Goal: Information Seeking & Learning: Check status

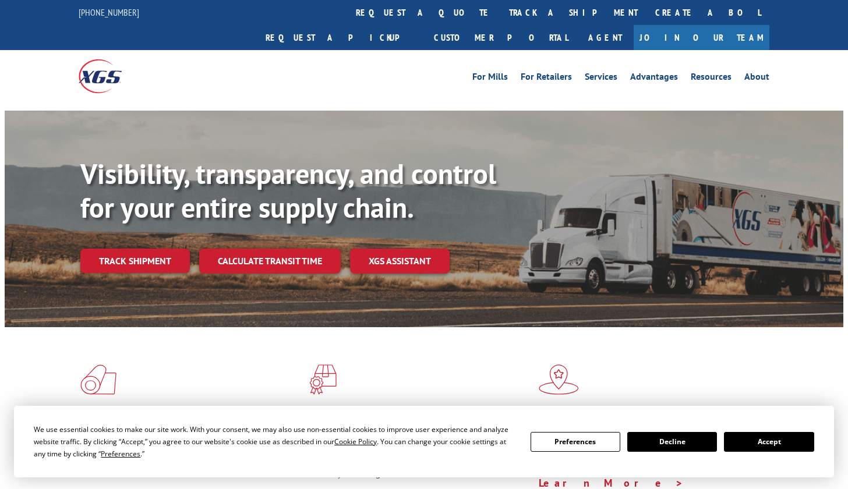
click at [92, 249] on link "Track shipment" at bounding box center [134, 261] width 109 height 24
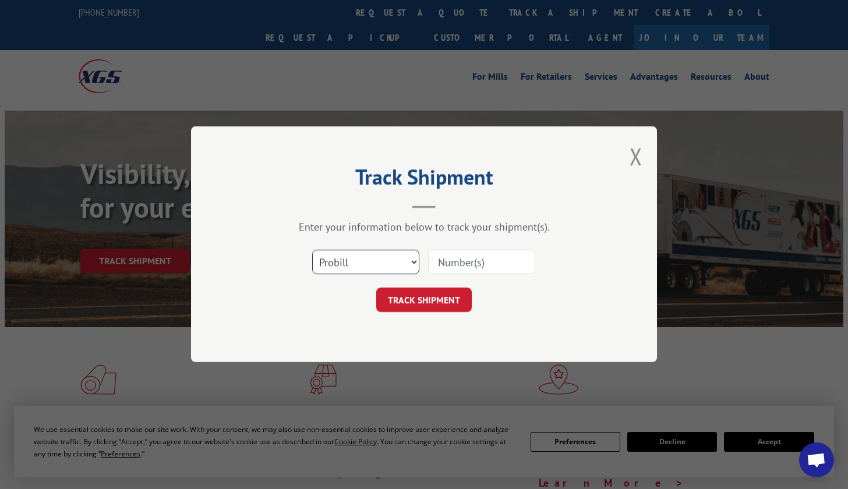
click at [396, 258] on select "Select category... Probill BOL PO" at bounding box center [365, 262] width 107 height 24
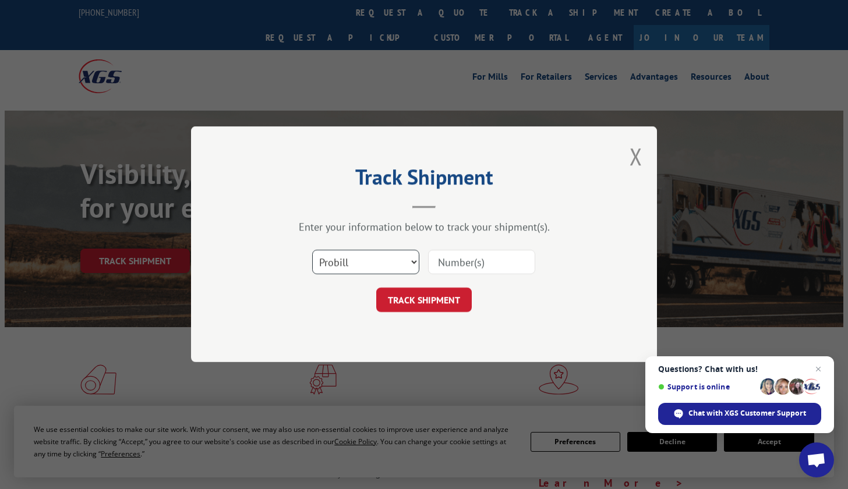
drag, startPoint x: 332, startPoint y: 269, endPoint x: 338, endPoint y: 265, distance: 7.1
click at [332, 269] on select "Select category... Probill BOL PO" at bounding box center [365, 262] width 107 height 24
click at [347, 257] on select "Select category... Probill BOL PO" at bounding box center [365, 262] width 107 height 24
click at [446, 263] on input at bounding box center [481, 262] width 107 height 24
paste input "17563778"
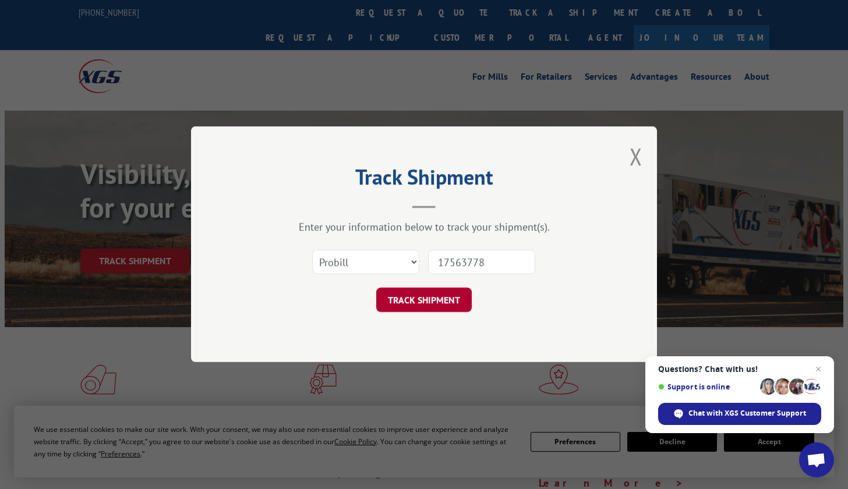
type input "17563778"
click at [435, 309] on button "TRACK SHIPMENT" at bounding box center [423, 300] width 95 height 24
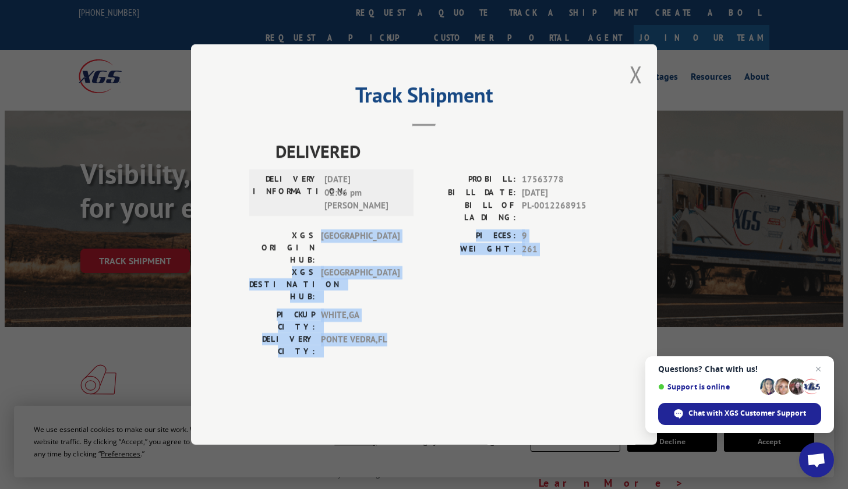
drag, startPoint x: 322, startPoint y: 260, endPoint x: 418, endPoint y: 369, distance: 145.6
click at [418, 369] on div "Track Shipment DELIVERED DELIVERY INFORMATION: [DATE] 02:06 pm [PERSON_NAME] PR…" at bounding box center [424, 244] width 466 height 400
click at [418, 368] on div "Track Shipment DELIVERED DELIVERY INFORMATION: [DATE] 02:06 pm [PERSON_NAME] PR…" at bounding box center [424, 244] width 466 height 400
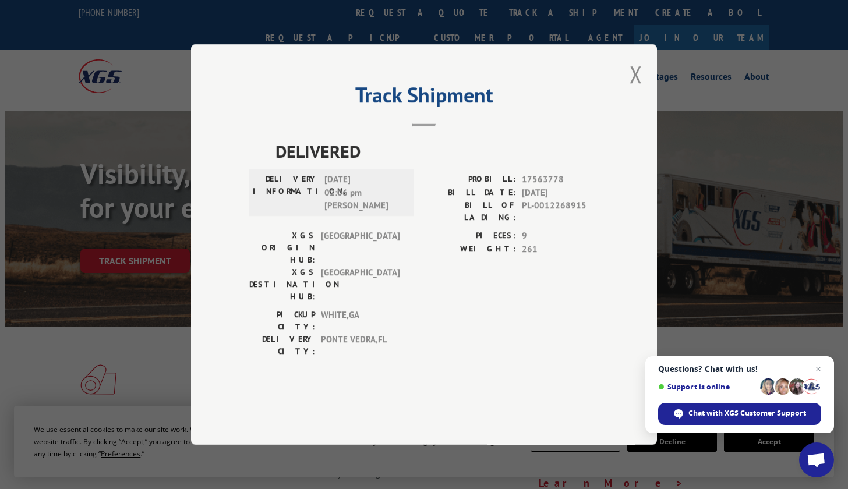
click at [627, 108] on div "Track Shipment DELIVERED DELIVERY INFORMATION: [DATE] 02:06 pm [PERSON_NAME] PR…" at bounding box center [424, 244] width 466 height 400
click at [634, 90] on button "Close modal" at bounding box center [635, 74] width 13 height 31
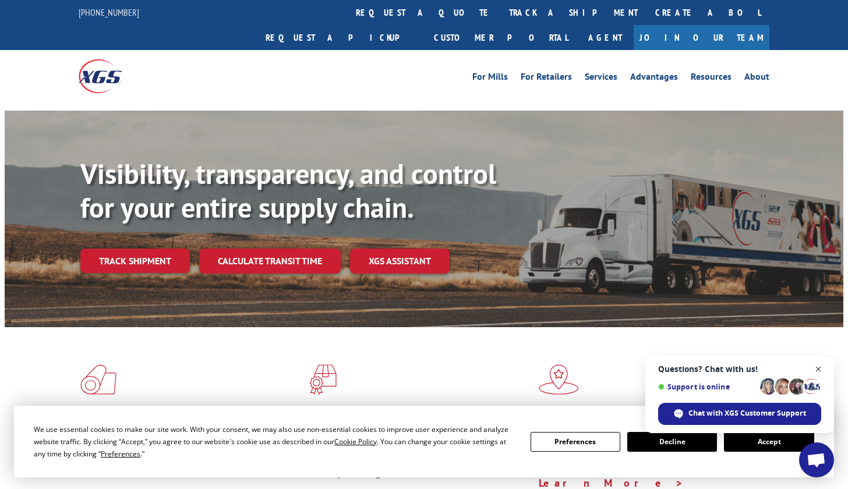
click at [811, 368] on span "Open chat" at bounding box center [818, 369] width 15 height 15
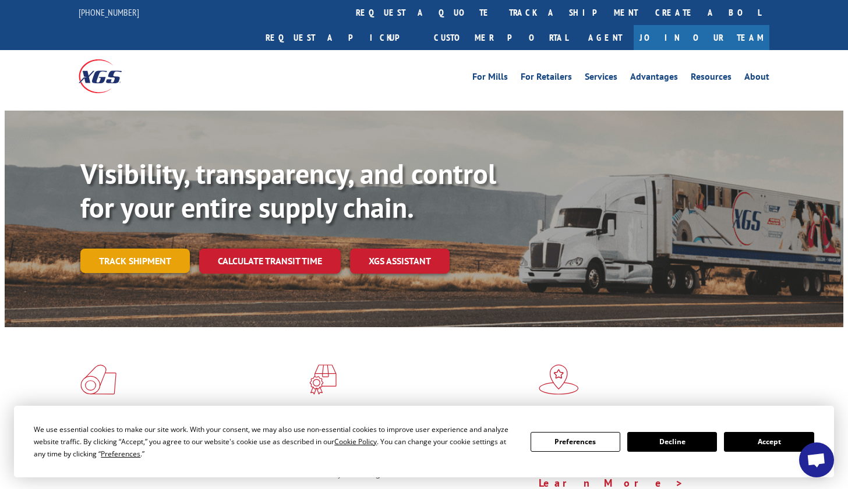
click at [125, 249] on link "Track shipment" at bounding box center [134, 261] width 109 height 24
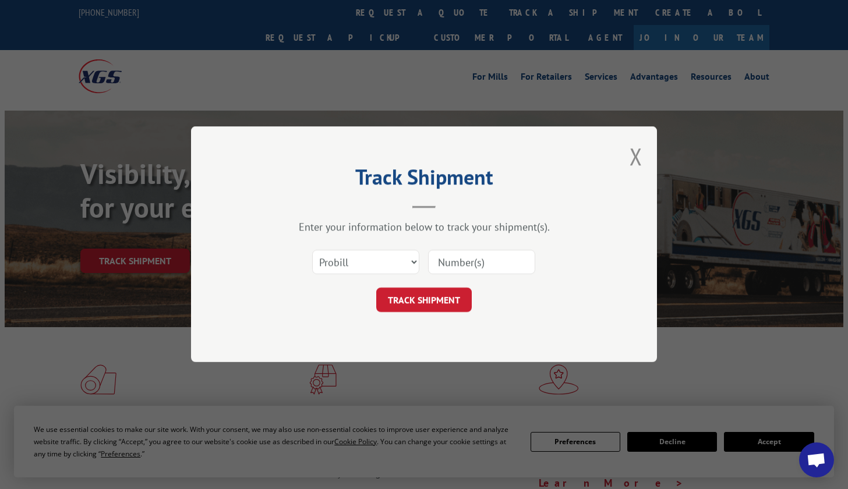
click at [505, 260] on input at bounding box center [481, 262] width 107 height 24
paste input "17563778"
type input "17563778"
click at [353, 261] on select "Select category... Probill BOL PO" at bounding box center [365, 262] width 107 height 24
click at [509, 250] on input "17563778" at bounding box center [481, 262] width 107 height 24
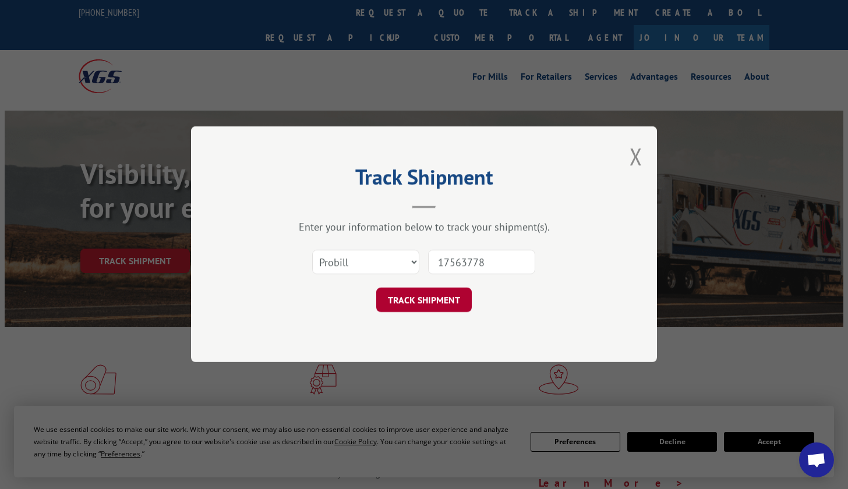
click at [430, 306] on button "TRACK SHIPMENT" at bounding box center [423, 300] width 95 height 24
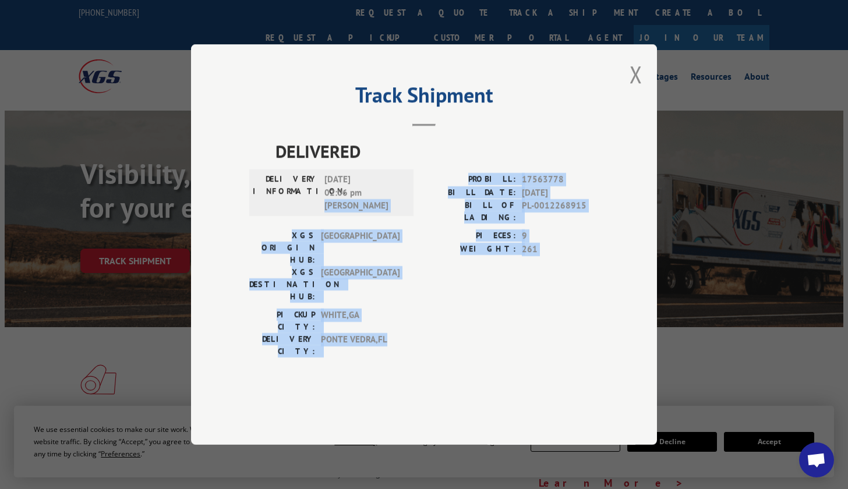
drag, startPoint x: 409, startPoint y: 237, endPoint x: 505, endPoint y: 335, distance: 136.7
click at [505, 335] on div "DELIVERED DELIVERY INFORMATION: [DATE] 02:06 pm [PERSON_NAME] PROBILL: 17563778…" at bounding box center [423, 266] width 349 height 257
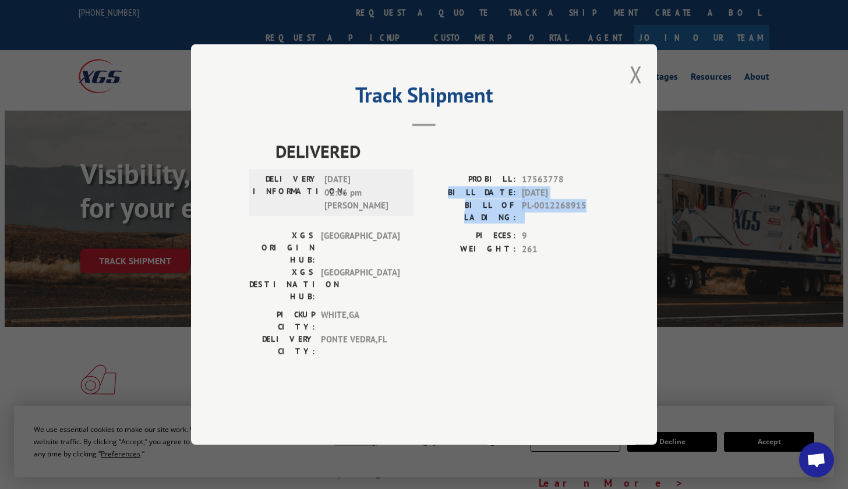
drag, startPoint x: 474, startPoint y: 230, endPoint x: 609, endPoint y: 243, distance: 135.1
click at [609, 243] on div "Track Shipment DELIVERED DELIVERY INFORMATION: [DATE] 02:06 pm [PERSON_NAME] PR…" at bounding box center [424, 244] width 466 height 400
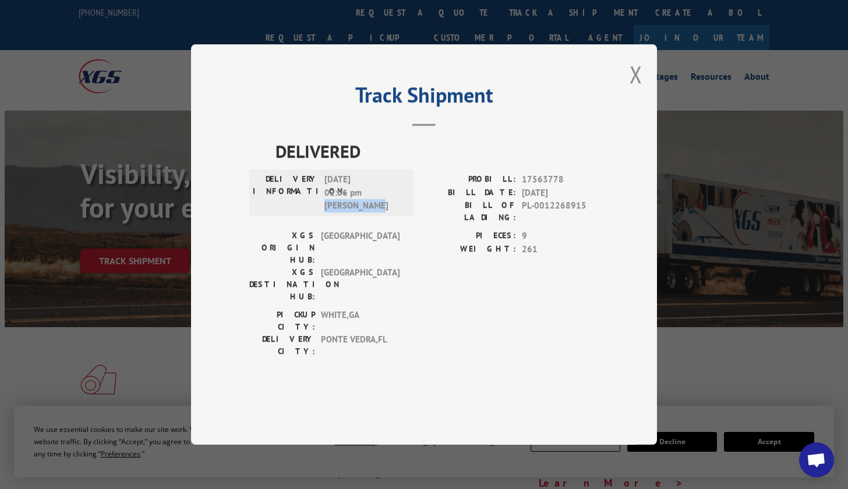
drag, startPoint x: 332, startPoint y: 237, endPoint x: 405, endPoint y: 237, distance: 72.8
click at [405, 212] on div "DELIVERY INFORMATION: [DATE] 02:06 pm [PERSON_NAME]" at bounding box center [331, 193] width 157 height 40
click at [252, 216] on div "DELIVERY INFORMATION: [DATE] 02:06 pm [PERSON_NAME]" at bounding box center [331, 192] width 164 height 47
drag, startPoint x: 319, startPoint y: 238, endPoint x: 427, endPoint y: 237, distance: 107.7
click at [427, 229] on div "DELIVERY INFORMATION: [DATE] 02:06 pm [PERSON_NAME] PROBILL: 17563778 BILL DATE…" at bounding box center [423, 201] width 349 height 56
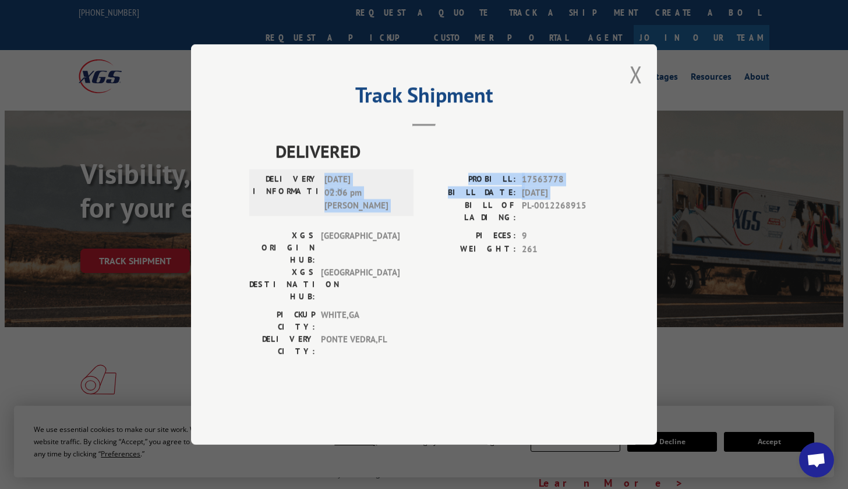
click at [427, 224] on label "BILL OF LADING:" at bounding box center [470, 211] width 92 height 24
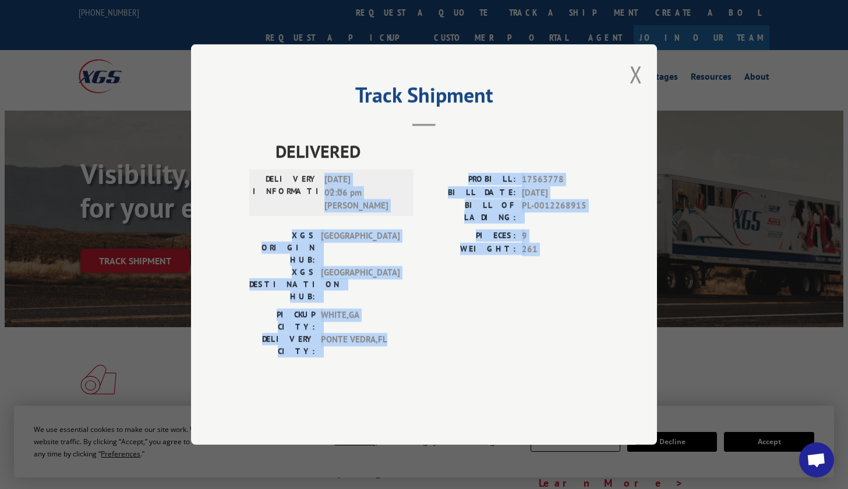
drag, startPoint x: 321, startPoint y: 223, endPoint x: 458, endPoint y: 338, distance: 179.3
click at [458, 338] on div "DELIVERED DELIVERY INFORMATION: [DATE] 02:06 pm [PERSON_NAME] PROBILL: 17563778…" at bounding box center [423, 266] width 349 height 257
click at [458, 337] on div "DELIVERED DELIVERY INFORMATION: [DATE] 02:06 pm [PERSON_NAME] PROBILL: 17563778…" at bounding box center [423, 266] width 349 height 257
click at [382, 329] on div "PICKUP CITY: [GEOGRAPHIC_DATA] , [GEOGRAPHIC_DATA] DELIVERY CITY: [GEOGRAPHIC_D…" at bounding box center [327, 336] width 157 height 55
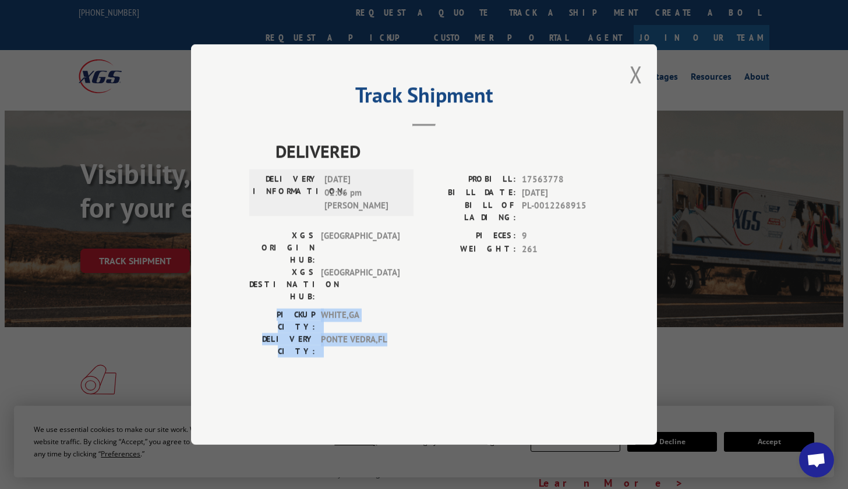
drag, startPoint x: 388, startPoint y: 320, endPoint x: 133, endPoint y: 309, distance: 255.7
click at [133, 309] on div "Track Shipment DELIVERED DELIVERY INFORMATION: [DATE] 02:06 pm [PERSON_NAME] PR…" at bounding box center [424, 244] width 848 height 489
click at [408, 325] on div "PICKUP CITY: [GEOGRAPHIC_DATA] , [GEOGRAPHIC_DATA] DELIVERY CITY: [GEOGRAPHIC_D…" at bounding box center [423, 336] width 349 height 55
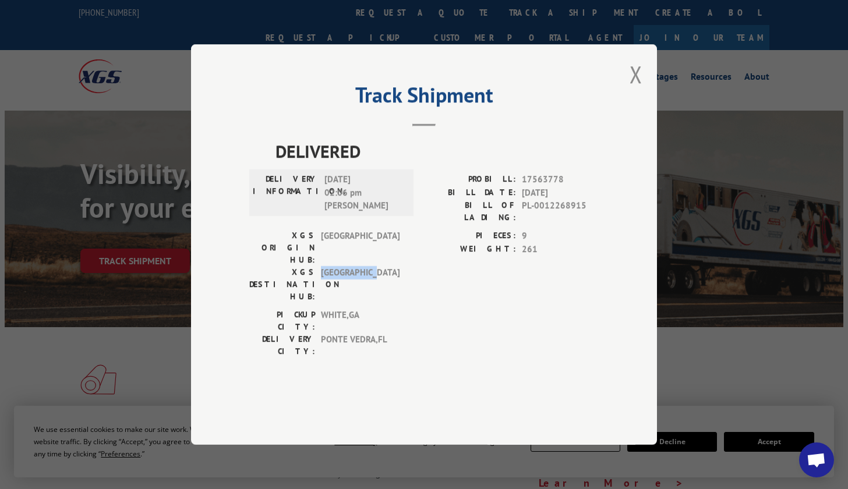
drag, startPoint x: 318, startPoint y: 272, endPoint x: 412, endPoint y: 269, distance: 93.2
click at [412, 269] on div "XGS ORIGIN HUB: TUNNEL HILL XGS DESTINATION HUB: [GEOGRAPHIC_DATA] PIECES: 9 WE…" at bounding box center [423, 268] width 349 height 79
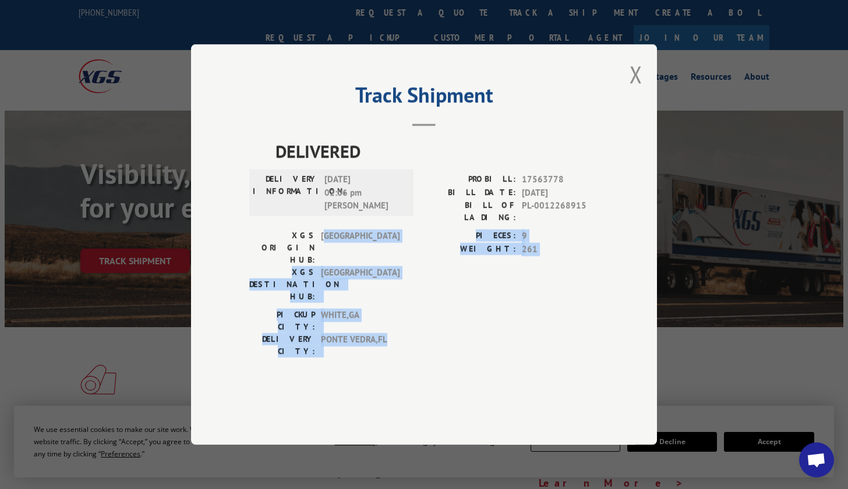
drag, startPoint x: 328, startPoint y: 258, endPoint x: 562, endPoint y: 362, distance: 256.7
click at [562, 362] on div "Track Shipment DELIVERED DELIVERY INFORMATION: [DATE] 02:06 pm [PERSON_NAME] PR…" at bounding box center [424, 244] width 466 height 400
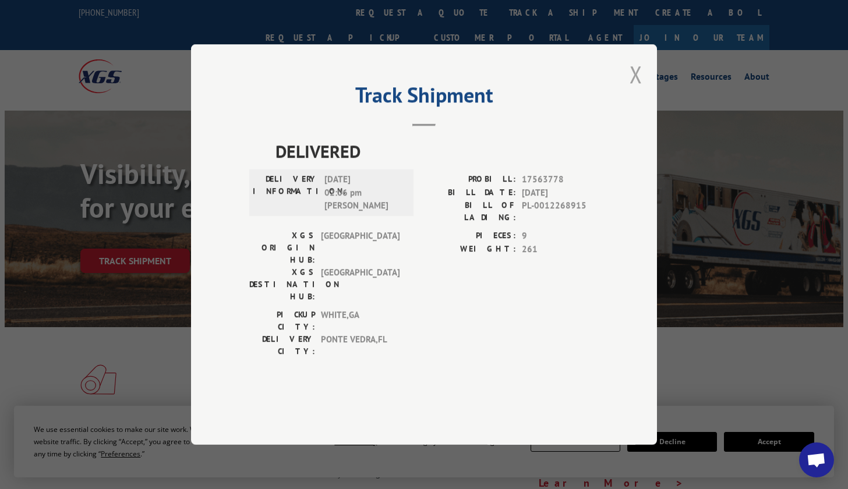
click at [636, 90] on button "Close modal" at bounding box center [635, 74] width 13 height 31
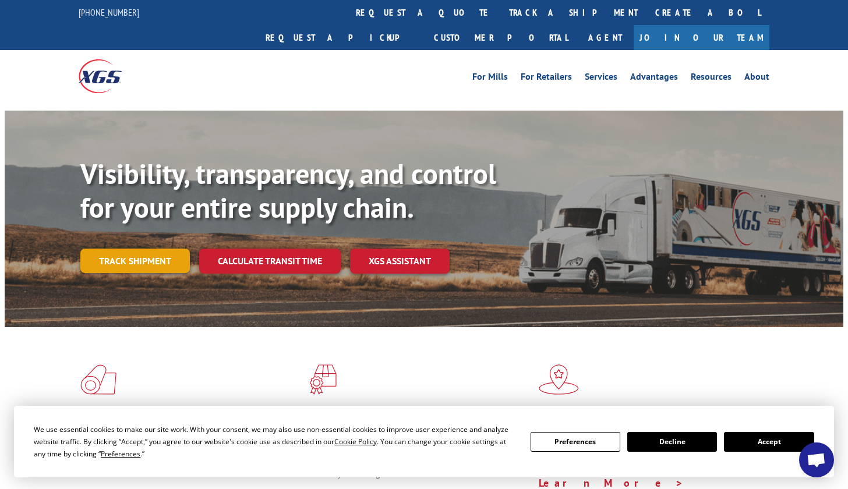
click at [171, 249] on link "Track shipment" at bounding box center [134, 261] width 109 height 24
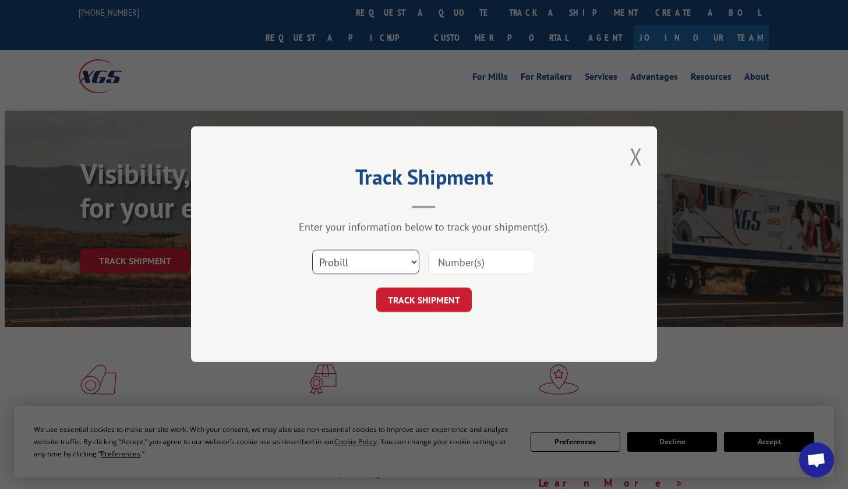
click at [329, 250] on select "Select category... Probill BOL PO" at bounding box center [365, 262] width 107 height 24
click at [312, 250] on select "Select category... Probill BOL PO" at bounding box center [365, 262] width 107 height 24
click at [374, 256] on select "Select category... Probill BOL PO" at bounding box center [365, 262] width 107 height 24
select select "po"
click at [312, 250] on select "Select category... Probill BOL PO" at bounding box center [365, 262] width 107 height 24
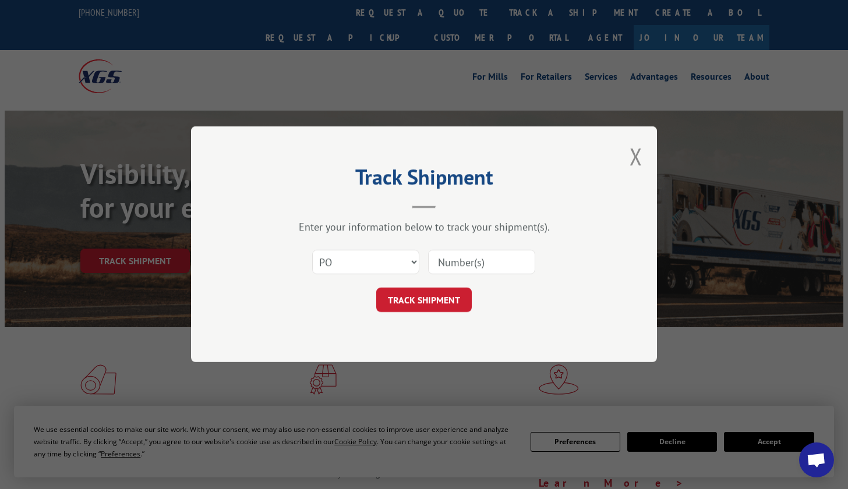
click at [454, 267] on input at bounding box center [481, 262] width 107 height 24
paste input "BREEDON"
type input "BREEDON"
click at [434, 301] on button "TRACK SHIPMENT" at bounding box center [423, 300] width 95 height 24
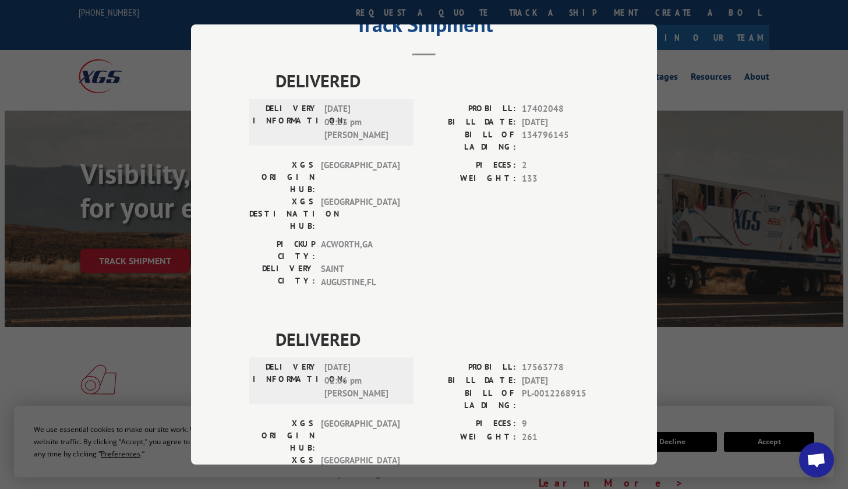
scroll to position [98, 0]
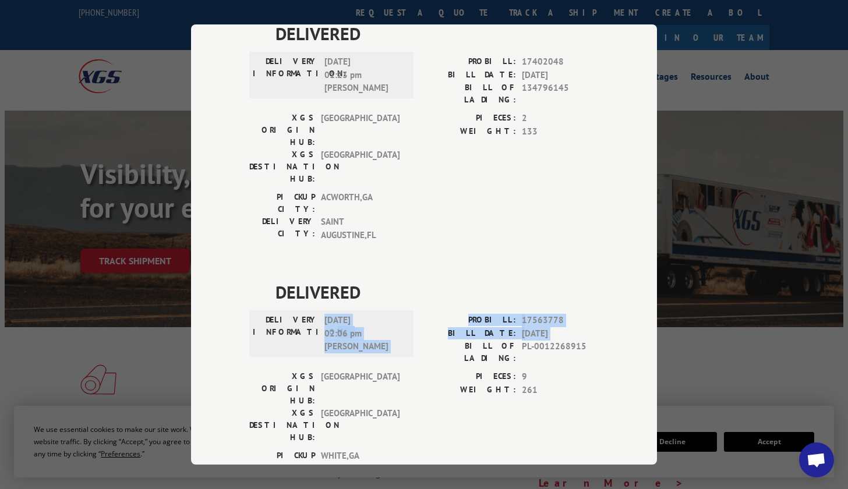
drag, startPoint x: 307, startPoint y: 286, endPoint x: 452, endPoint y: 298, distance: 145.4
click at [452, 314] on div "DELIVERY INFORMATION: [DATE] 02:06 pm [PERSON_NAME] PROBILL: 17563778 BILL DATE…" at bounding box center [423, 342] width 349 height 56
click at [452, 340] on label "BILL OF LADING:" at bounding box center [470, 352] width 92 height 24
click at [434, 449] on div "PICKUP CITY: [GEOGRAPHIC_DATA] , [GEOGRAPHIC_DATA] DELIVERY CITY: [GEOGRAPHIC_D…" at bounding box center [423, 476] width 349 height 55
drag, startPoint x: 363, startPoint y: 291, endPoint x: 258, endPoint y: 296, distance: 105.5
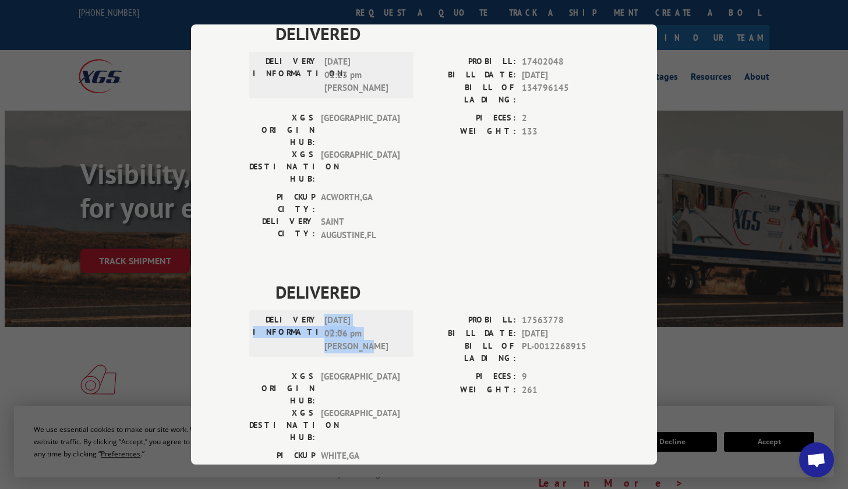
click at [258, 314] on div "DELIVERY INFORMATION: [DATE] 02:06 pm [PERSON_NAME]" at bounding box center [331, 334] width 157 height 40
click at [258, 314] on label "DELIVERY INFORMATION:" at bounding box center [286, 334] width 66 height 40
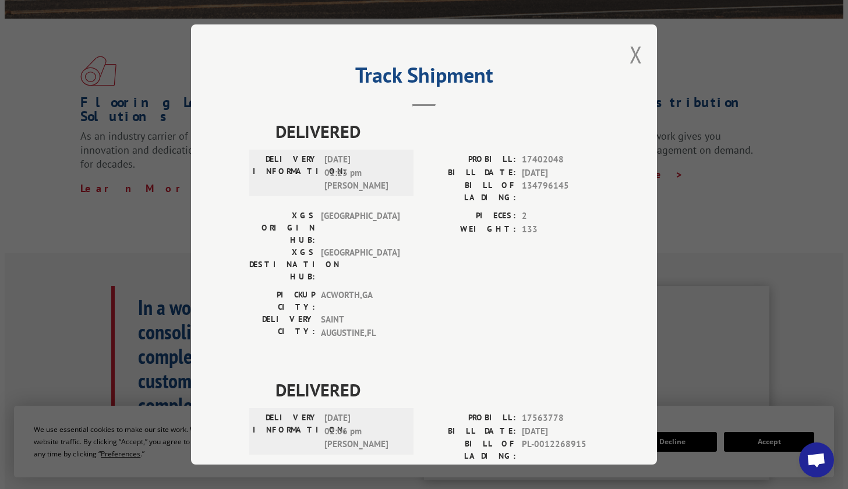
scroll to position [175, 0]
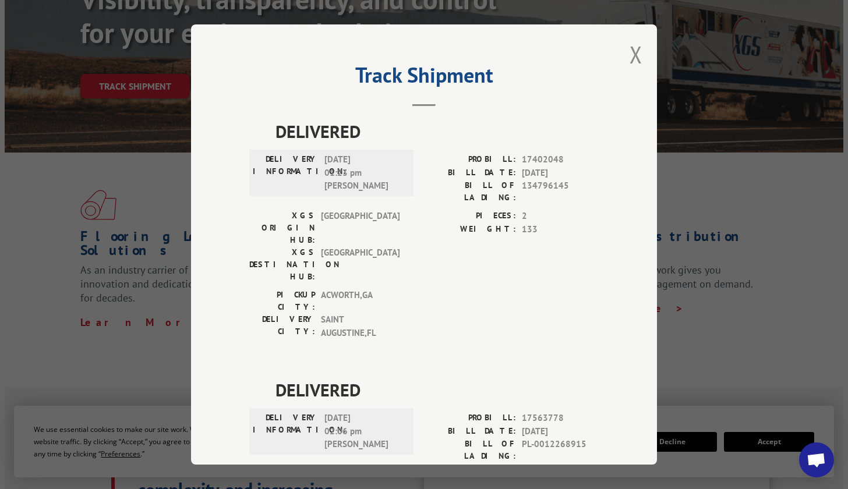
drag, startPoint x: 317, startPoint y: 152, endPoint x: 393, endPoint y: 158, distance: 76.5
click at [393, 158] on div "DELIVERY INFORMATION: [DATE] 01:23 pm [PERSON_NAME]" at bounding box center [331, 173] width 157 height 40
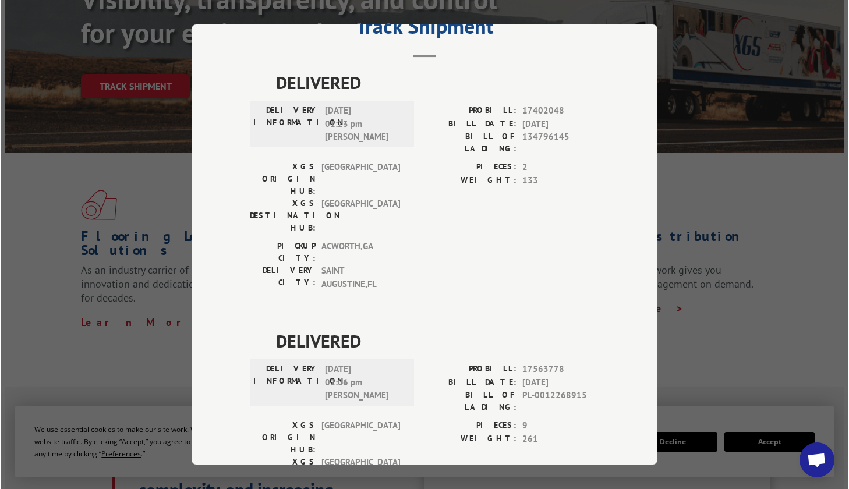
scroll to position [98, 0]
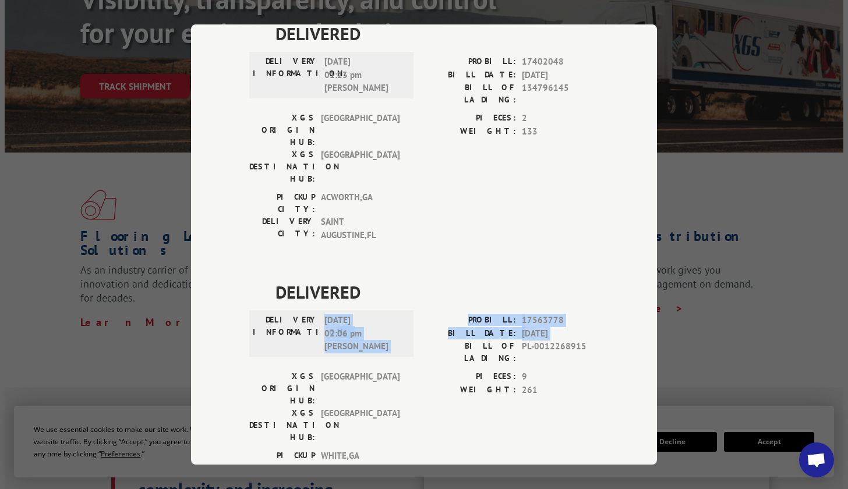
drag, startPoint x: 304, startPoint y: 290, endPoint x: 423, endPoint y: 297, distance: 119.0
click at [423, 314] on div "DELIVERY INFORMATION: [DATE] 02:06 pm [PERSON_NAME] PROBILL: 17563778 BILL DATE…" at bounding box center [423, 342] width 349 height 56
click at [424, 340] on label "BILL OF LADING:" at bounding box center [470, 352] width 92 height 24
drag, startPoint x: 322, startPoint y: 294, endPoint x: 393, endPoint y: 296, distance: 71.1
click at [393, 314] on span "[DATE] 02:06 pm [PERSON_NAME]" at bounding box center [363, 334] width 79 height 40
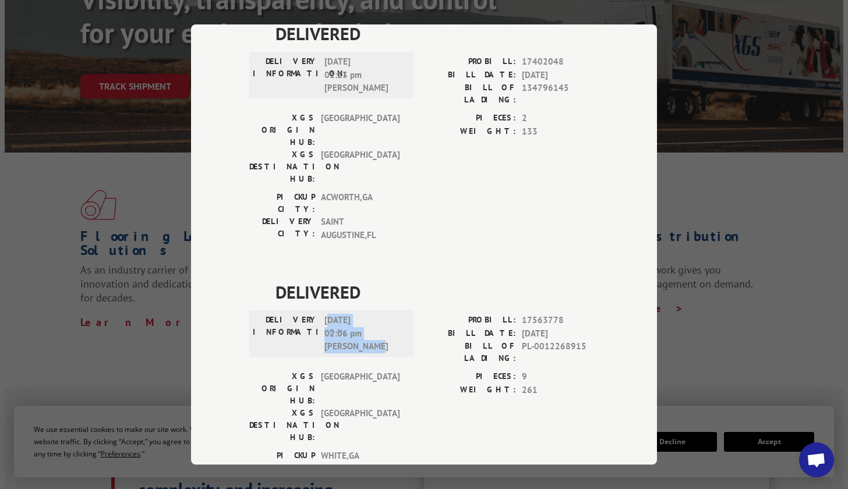
drag, startPoint x: 325, startPoint y: 268, endPoint x: 403, endPoint y: 303, distance: 85.5
click at [403, 314] on div "DELIVERY INFORMATION: [DATE] 02:06 pm [PERSON_NAME]" at bounding box center [331, 342] width 164 height 56
click at [286, 314] on label "DELIVERY INFORMATION:" at bounding box center [286, 334] width 66 height 40
drag, startPoint x: 343, startPoint y: 278, endPoint x: 413, endPoint y: 302, distance: 73.6
click at [413, 314] on div "DELIVERY INFORMATION: [DATE] 02:06 pm [PERSON_NAME] PROBILL: 17563778 BILL DATE…" at bounding box center [423, 342] width 349 height 56
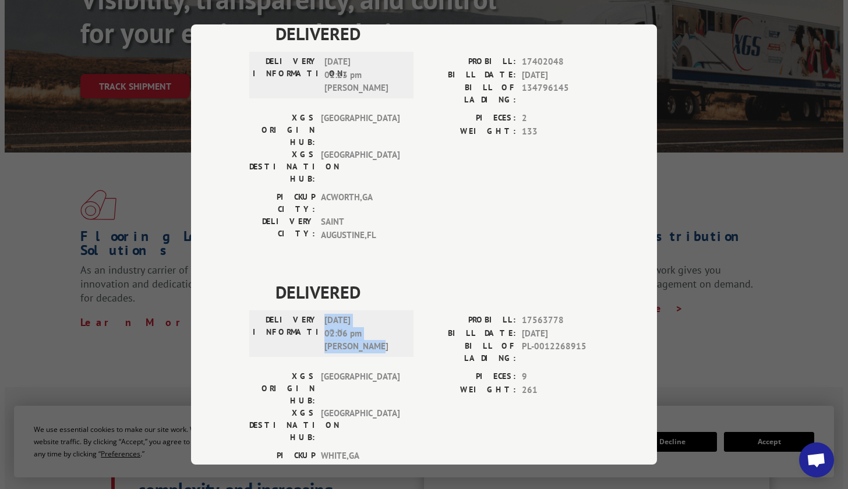
click at [381, 314] on span "[DATE] 02:06 pm [PERSON_NAME]" at bounding box center [363, 334] width 79 height 40
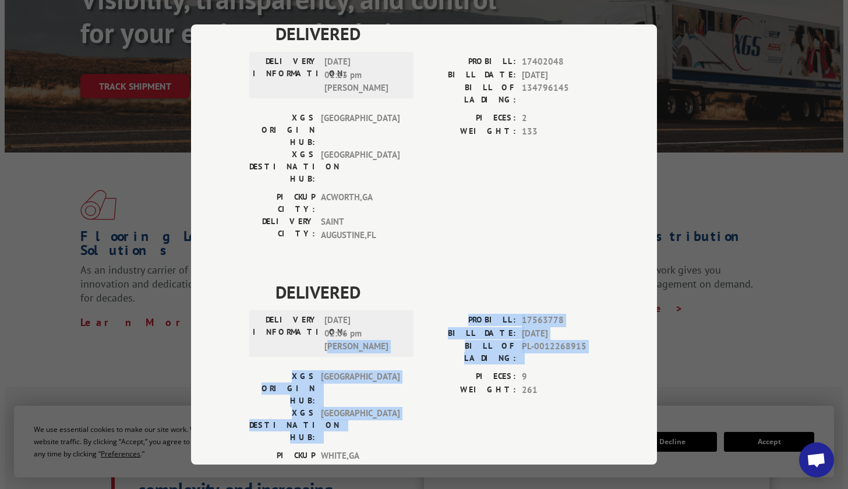
drag, startPoint x: 325, startPoint y: 290, endPoint x: 446, endPoint y: 315, distance: 123.6
click at [446, 315] on div "DELIVERED DELIVERY INFORMATION: [DATE] 02:06 pm [PERSON_NAME] PROBILL: 17563778…" at bounding box center [423, 391] width 349 height 225
click at [397, 407] on div "XGS DESTINATION HUB: [GEOGRAPHIC_DATA]" at bounding box center [327, 425] width 157 height 37
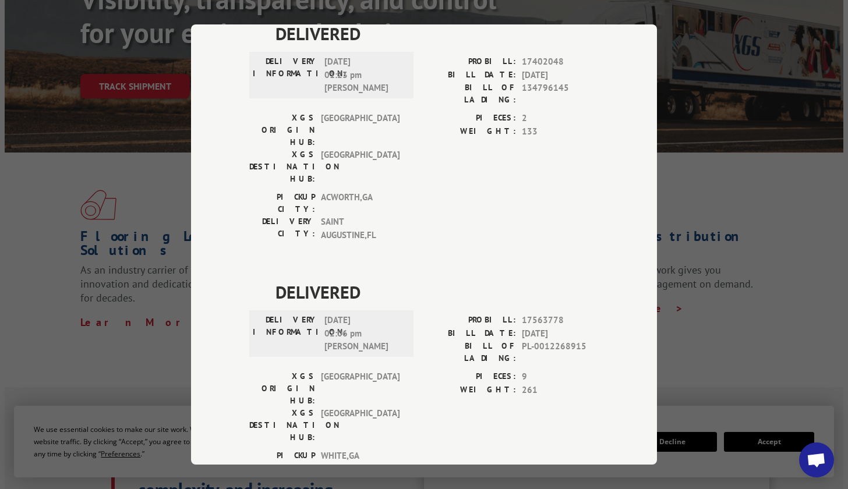
drag, startPoint x: 420, startPoint y: 378, endPoint x: 452, endPoint y: 383, distance: 32.4
click at [452, 383] on div "DELIVERED DELIVERY INFORMATION: [DATE] 01:23 pm [PERSON_NAME]: 17402048 BILL DA…" at bounding box center [423, 277] width 349 height 515
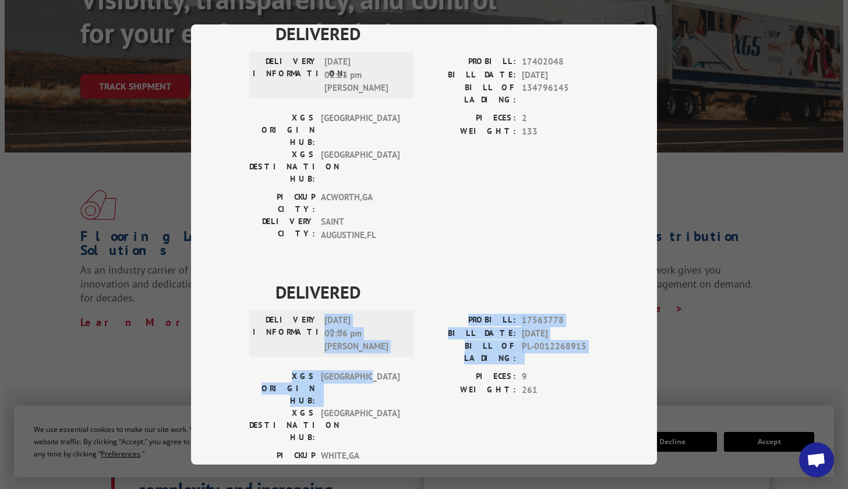
drag, startPoint x: 320, startPoint y: 306, endPoint x: 389, endPoint y: 311, distance: 68.8
click at [389, 311] on div "DELIVERED DELIVERY INFORMATION: [DATE] 02:06 pm [PERSON_NAME] PROBILL: 17563778…" at bounding box center [423, 391] width 349 height 225
click at [389, 370] on span "[GEOGRAPHIC_DATA]" at bounding box center [360, 388] width 79 height 37
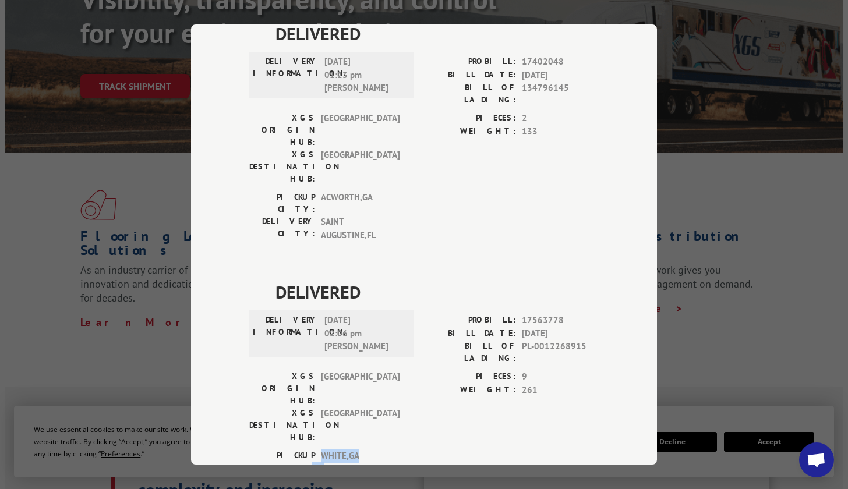
drag, startPoint x: 350, startPoint y: 357, endPoint x: 441, endPoint y: 362, distance: 90.3
click at [440, 449] on div "PICKUP CITY: [GEOGRAPHIC_DATA] , [GEOGRAPHIC_DATA] DELIVERY CITY: [GEOGRAPHIC_D…" at bounding box center [423, 476] width 349 height 55
click at [441, 449] on div "PICKUP CITY: [GEOGRAPHIC_DATA] , [GEOGRAPHIC_DATA] DELIVERY CITY: [GEOGRAPHIC_D…" at bounding box center [423, 476] width 349 height 55
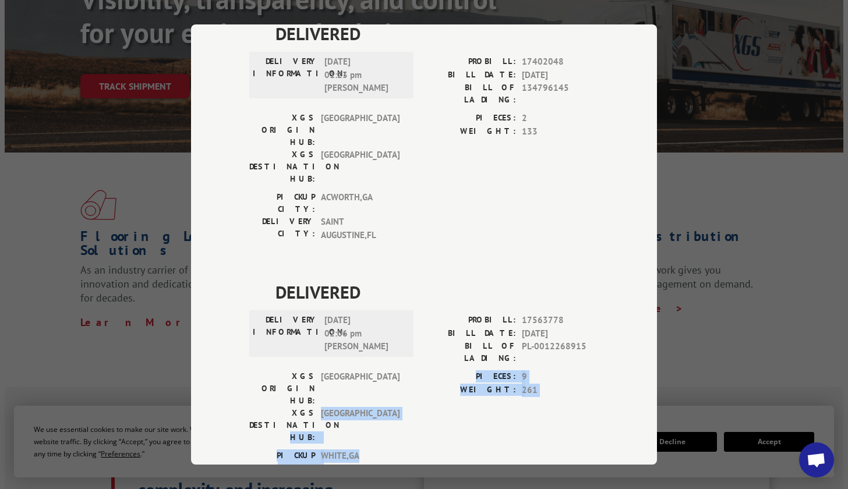
drag, startPoint x: 336, startPoint y: 352, endPoint x: 284, endPoint y: 349, distance: 52.5
click at [284, 349] on div "DELIVERED DELIVERY INFORMATION: [DATE] 02:06 pm [PERSON_NAME] PROBILL: 17563778…" at bounding box center [423, 391] width 349 height 225
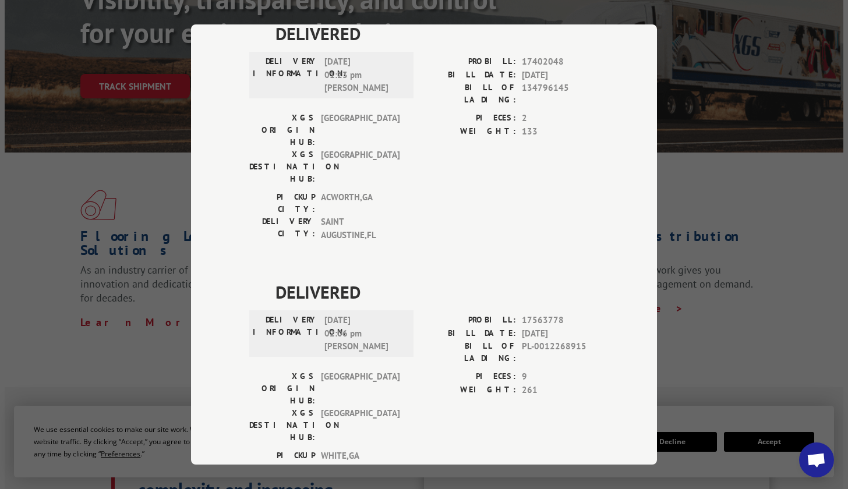
click at [453, 449] on div "PICKUP CITY: [GEOGRAPHIC_DATA] , [GEOGRAPHIC_DATA] DELIVERY CITY: [GEOGRAPHIC_D…" at bounding box center [423, 476] width 349 height 55
drag, startPoint x: 352, startPoint y: 373, endPoint x: 495, endPoint y: 385, distance: 144.3
click at [492, 385] on div "DELIVERED DELIVERY INFORMATION: [DATE] 01:23 pm [PERSON_NAME]: 17402048 BILL DA…" at bounding box center [423, 277] width 349 height 515
click at [495, 385] on div "DELIVERED DELIVERY INFORMATION: [DATE] 01:23 pm [PERSON_NAME]: 17402048 BILL DA…" at bounding box center [423, 277] width 349 height 515
click at [541, 370] on div "PIECES: 9 WEIGHT: 261" at bounding box center [511, 409] width 175 height 79
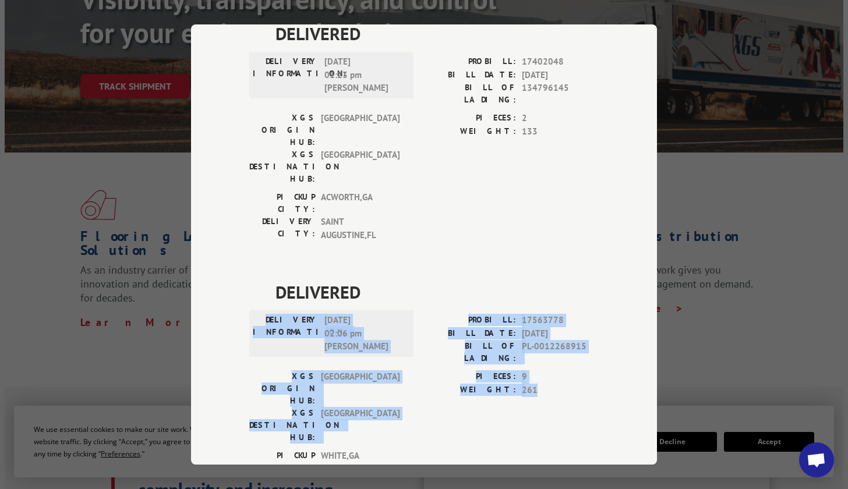
drag, startPoint x: 549, startPoint y: 331, endPoint x: 435, endPoint y: 228, distance: 153.7
click at [435, 279] on div "DELIVERED DELIVERY INFORMATION: [DATE] 02:06 pm [PERSON_NAME] PROBILL: 17563778…" at bounding box center [423, 391] width 349 height 225
click at [594, 293] on div "Track Shipment DELIVERED DELIVERY INFORMATION: [DATE] 01:23 pm [PERSON_NAME]: 1…" at bounding box center [424, 244] width 466 height 440
drag, startPoint x: 311, startPoint y: 262, endPoint x: 439, endPoint y: 338, distance: 148.2
click at [439, 338] on div "DELIVERED DELIVERY INFORMATION: [DATE] 02:06 pm [PERSON_NAME] PROBILL: 17563778…" at bounding box center [424, 391] width 349 height 225
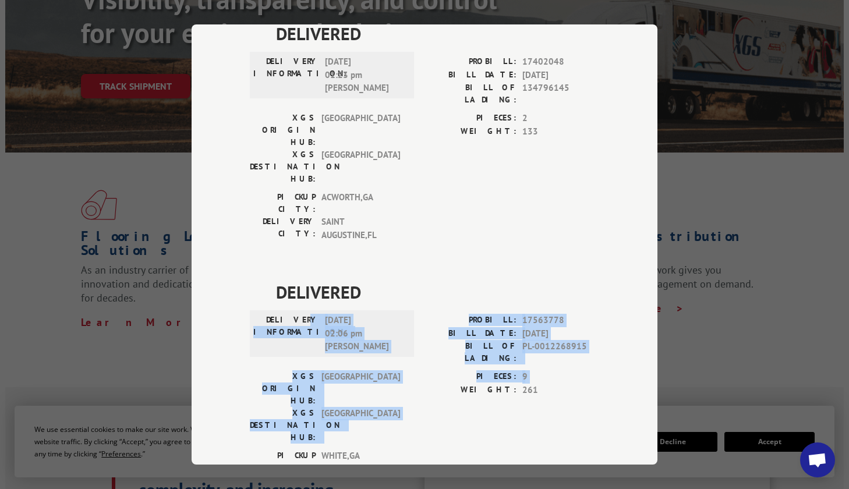
click at [366, 314] on span "[DATE] 02:06 pm [PERSON_NAME]" at bounding box center [364, 334] width 79 height 40
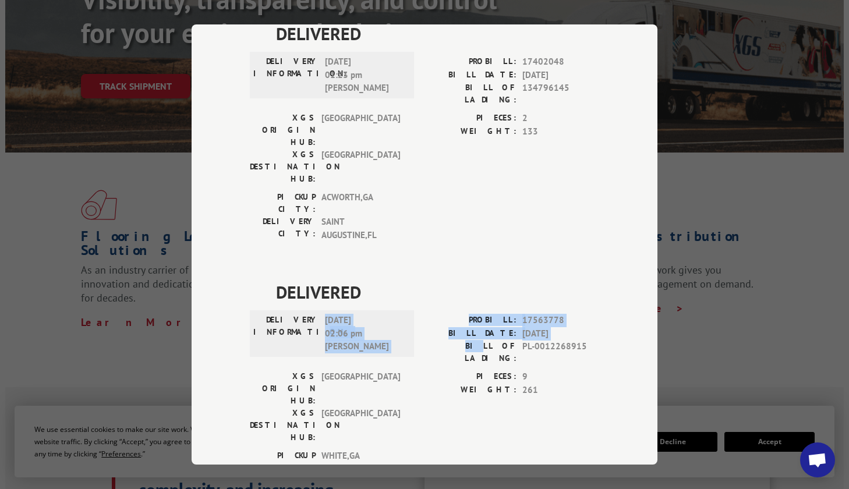
drag, startPoint x: 309, startPoint y: 286, endPoint x: 461, endPoint y: 301, distance: 152.7
click at [461, 314] on div "DELIVERY INFORMATION: [DATE] 02:06 pm [PERSON_NAME] PROBILL: 17563778 BILL DATE…" at bounding box center [424, 342] width 349 height 56
click at [410, 314] on div "DELIVERY INFORMATION: [DATE] 02:06 pm [PERSON_NAME] PROBILL: 17563778 BILL DATE…" at bounding box center [424, 342] width 349 height 56
drag, startPoint x: 321, startPoint y: 290, endPoint x: 423, endPoint y: 303, distance: 102.0
click at [424, 314] on div "DELIVERY INFORMATION: [DATE] 02:06 pm [PERSON_NAME] PROBILL: 17563778 BILL DATE…" at bounding box center [424, 342] width 349 height 56
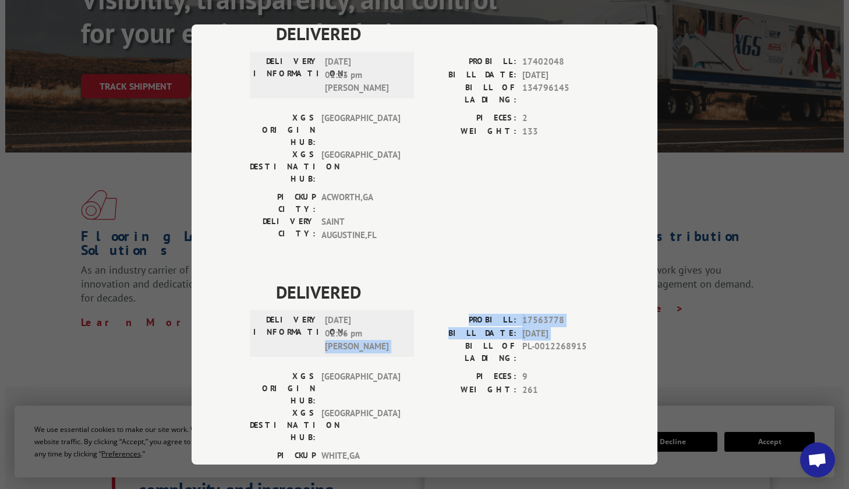
click at [350, 314] on span "[DATE] 02:06 pm [PERSON_NAME]" at bounding box center [364, 334] width 79 height 40
drag, startPoint x: 315, startPoint y: 289, endPoint x: 451, endPoint y: 299, distance: 136.6
click at [451, 314] on div "DELIVERY INFORMATION: [DATE] 02:06 pm [PERSON_NAME] PROBILL: 17563778 BILL DATE…" at bounding box center [424, 342] width 349 height 56
click at [332, 314] on span "[DATE] 02:06 pm [PERSON_NAME]" at bounding box center [364, 334] width 79 height 40
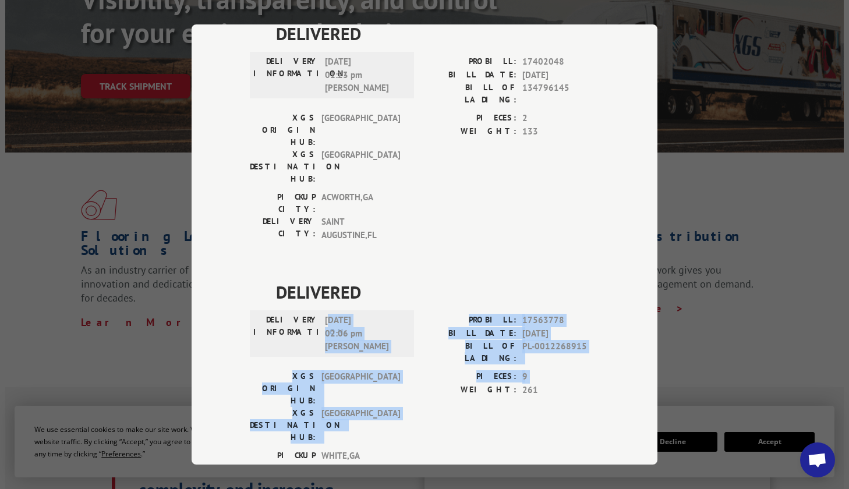
drag, startPoint x: 324, startPoint y: 267, endPoint x: 437, endPoint y: 331, distance: 129.8
click at [437, 331] on div "DELIVERED DELIVERY INFORMATION: [DATE] 02:06 pm [PERSON_NAME] PROBILL: 17563778…" at bounding box center [424, 391] width 349 height 225
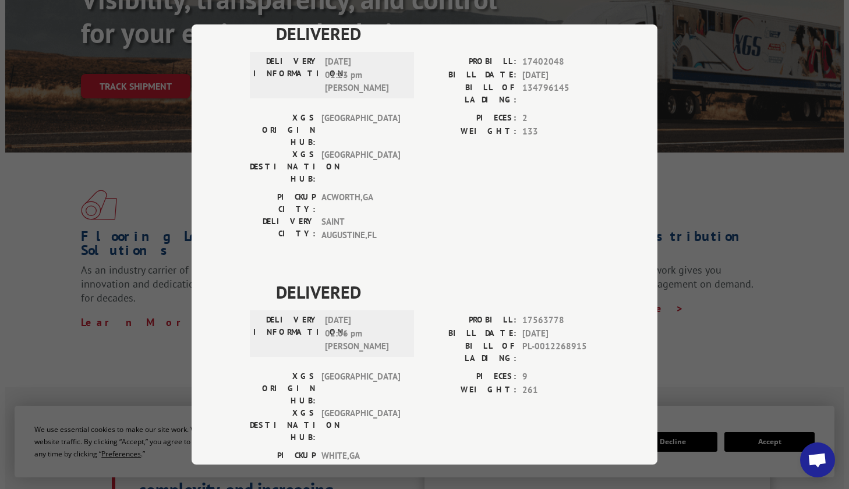
click at [305, 314] on label "DELIVERY INFORMATION:" at bounding box center [286, 334] width 66 height 40
drag, startPoint x: 332, startPoint y: 280, endPoint x: 364, endPoint y: 286, distance: 32.5
click at [349, 314] on span "[DATE] 02:06 pm [PERSON_NAME]" at bounding box center [364, 334] width 79 height 40
click at [364, 314] on span "[DATE] 02:06 pm [PERSON_NAME]" at bounding box center [364, 334] width 79 height 40
drag, startPoint x: 368, startPoint y: 293, endPoint x: 302, endPoint y: 272, distance: 68.9
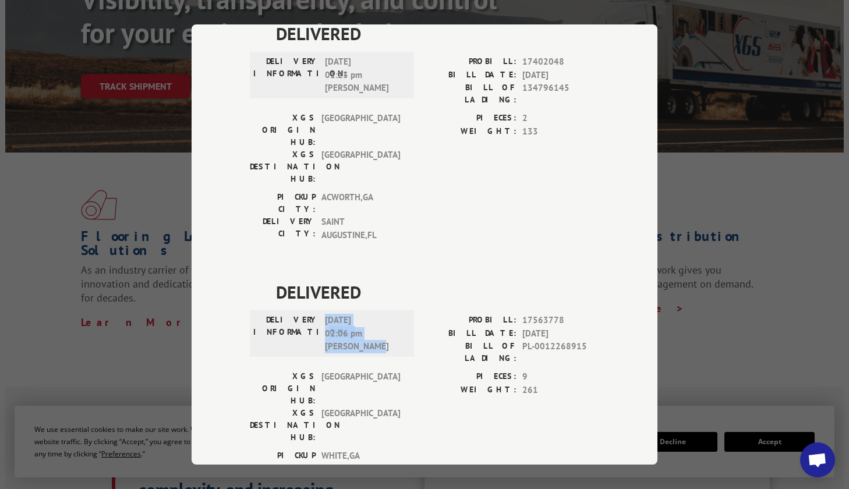
click at [302, 314] on div "DELIVERY INFORMATION: [DATE] 02:06 pm [PERSON_NAME]" at bounding box center [331, 334] width 157 height 40
drag, startPoint x: 524, startPoint y: 423, endPoint x: 540, endPoint y: 342, distance: 82.5
click at [524, 421] on div "Track Shipment DELIVERED DELIVERY INFORMATION: [DATE] 01:23 pm [PERSON_NAME]: 1…" at bounding box center [425, 244] width 466 height 440
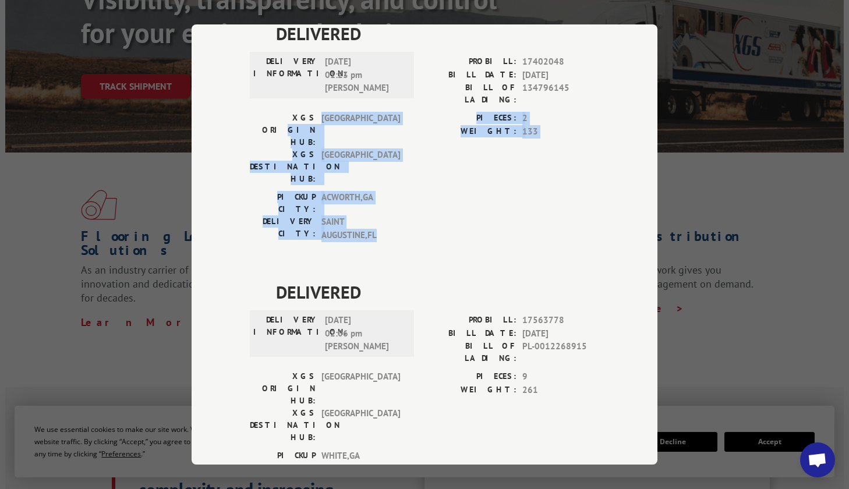
drag, startPoint x: 281, startPoint y: 107, endPoint x: 391, endPoint y: 180, distance: 132.2
click at [391, 180] on div "DELIVERED DELIVERY INFORMATION: [DATE] 01:23 pm [PERSON_NAME]: 17402048 BILL DA…" at bounding box center [424, 133] width 349 height 227
click at [391, 215] on span "[GEOGRAPHIC_DATA] , [GEOGRAPHIC_DATA]" at bounding box center [360, 228] width 79 height 26
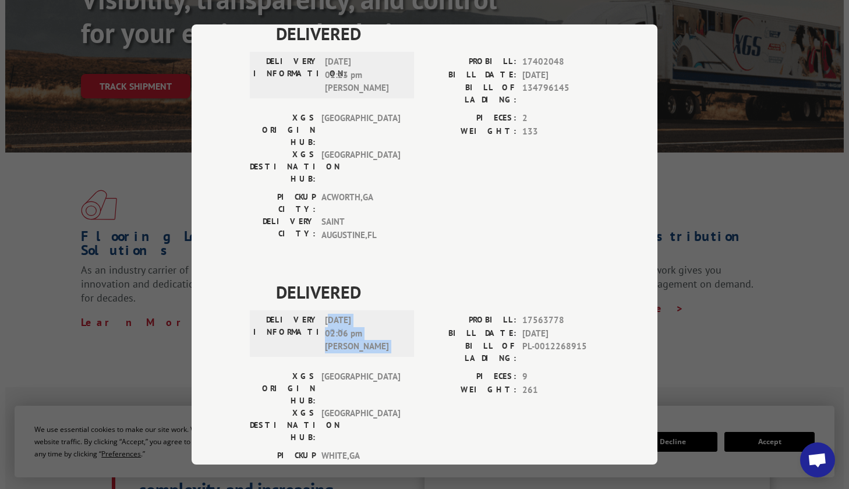
drag, startPoint x: 324, startPoint y: 264, endPoint x: 428, endPoint y: 270, distance: 103.8
click at [428, 314] on div "DELIVERY INFORMATION: [DATE] 02:06 pm [PERSON_NAME] PROBILL: 17563778 BILL DATE…" at bounding box center [424, 342] width 349 height 56
click at [530, 453] on div "Track Shipment DELIVERED DELIVERY INFORMATION: [DATE] 01:23 pm [PERSON_NAME]: 1…" at bounding box center [425, 244] width 466 height 440
click at [414, 449] on div "PICKUP CITY: [GEOGRAPHIC_DATA] , [GEOGRAPHIC_DATA] DELIVERY CITY: [GEOGRAPHIC_D…" at bounding box center [424, 476] width 349 height 55
drag, startPoint x: 319, startPoint y: 366, endPoint x: 416, endPoint y: 385, distance: 99.1
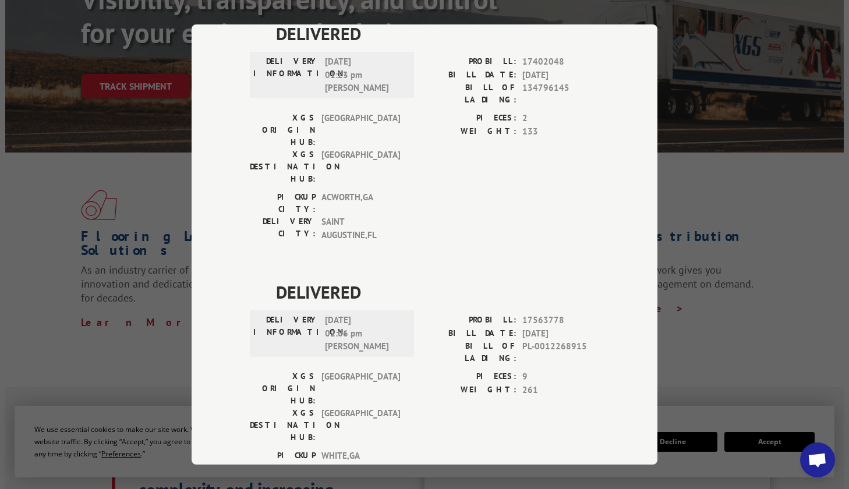
click at [416, 385] on div "DELIVERED DELIVERY INFORMATION: [DATE] 01:23 pm [PERSON_NAME]: 17402048 BILL DA…" at bounding box center [424, 277] width 349 height 515
drag, startPoint x: 324, startPoint y: 292, endPoint x: 439, endPoint y: 306, distance: 116.2
click at [439, 314] on div "DELIVERY INFORMATION: [DATE] 02:06 pm [PERSON_NAME] PROBILL: 17563778 BILL DATE…" at bounding box center [424, 342] width 349 height 56
click at [441, 370] on label "PIECES:" at bounding box center [470, 376] width 92 height 13
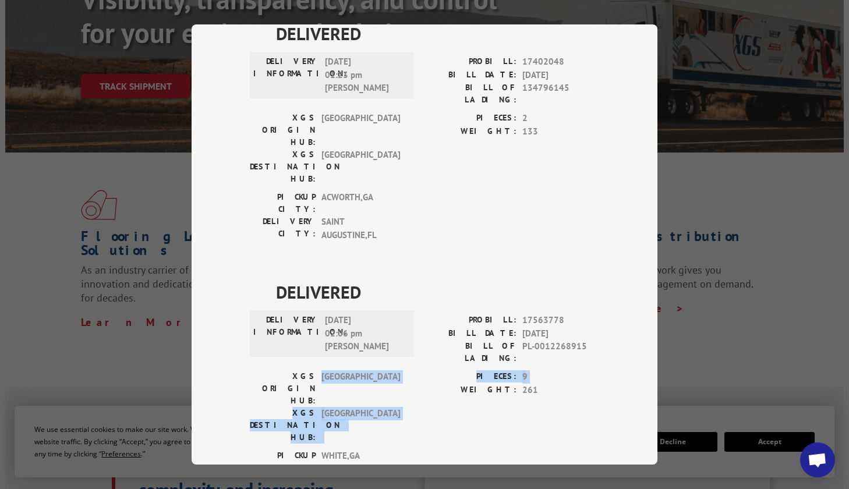
drag, startPoint x: 313, startPoint y: 310, endPoint x: 412, endPoint y: 341, distance: 104.2
click at [412, 370] on div "XGS ORIGIN HUB: TUNNEL HILL XGS DESTINATION HUB: [GEOGRAPHIC_DATA] PIECES: 9 WE…" at bounding box center [424, 409] width 349 height 79
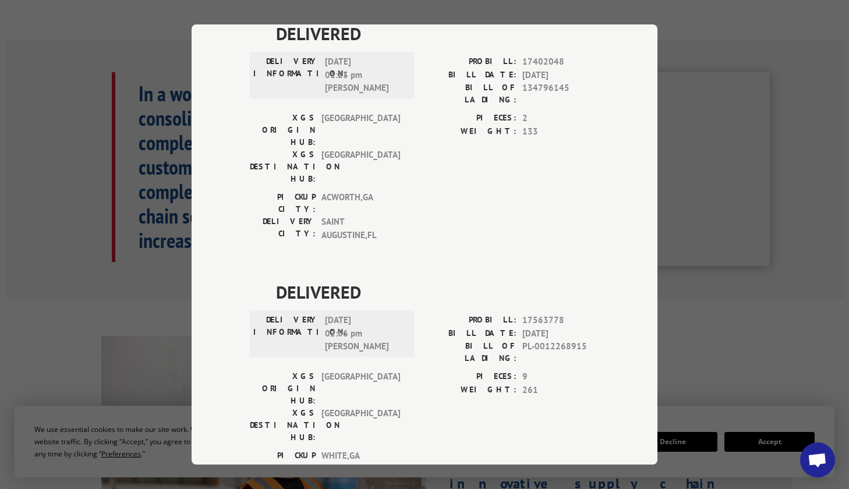
scroll to position [559, 0]
